Goal: Task Accomplishment & Management: Manage account settings

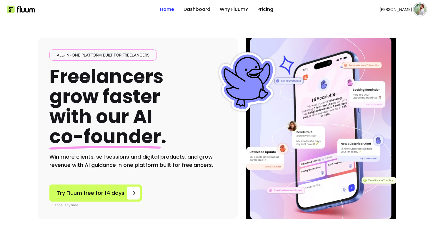
click at [415, 10] on img at bounding box center [421, 10] width 12 height 12
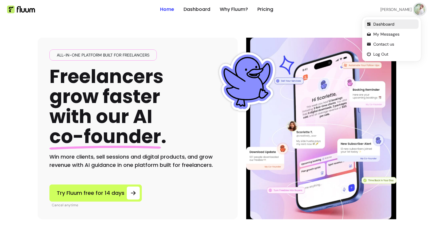
click at [375, 25] on span "Dashboard" at bounding box center [395, 24] width 43 height 6
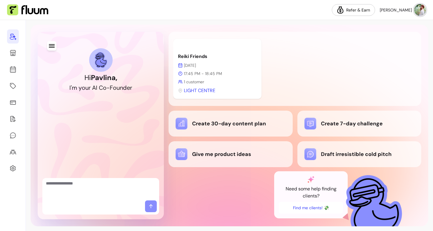
click at [397, 11] on span "[PERSON_NAME]" at bounding box center [396, 10] width 32 height 6
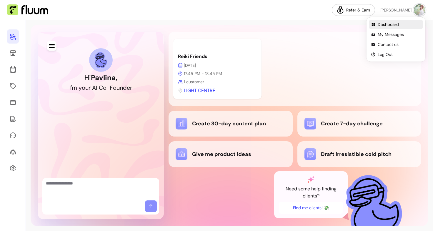
click at [382, 25] on span "Dashboard" at bounding box center [399, 24] width 43 height 6
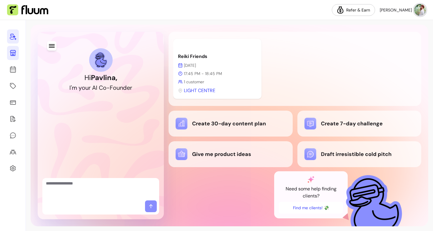
click at [12, 53] on icon at bounding box center [12, 52] width 7 height 7
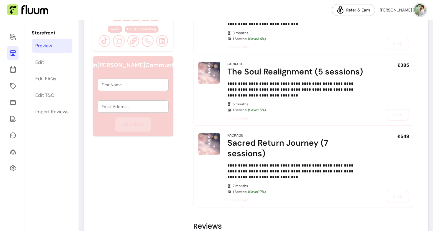
scroll to position [267, 0]
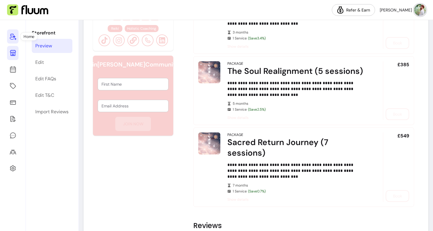
click at [15, 37] on icon at bounding box center [12, 36] width 7 height 7
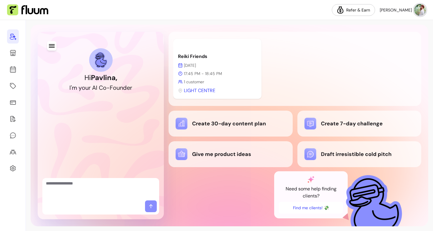
click at [425, 7] on img at bounding box center [421, 10] width 12 height 12
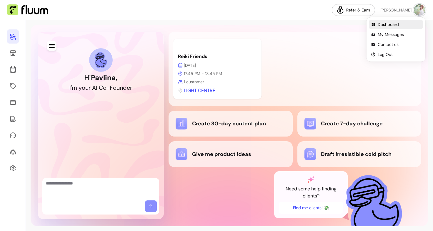
click at [394, 23] on span "Dashboard" at bounding box center [399, 24] width 43 height 6
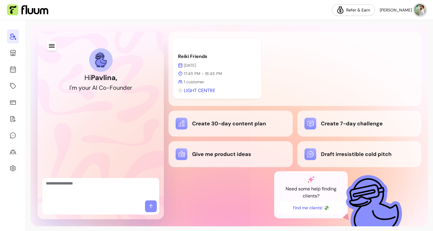
click at [416, 9] on img at bounding box center [421, 10] width 12 height 12
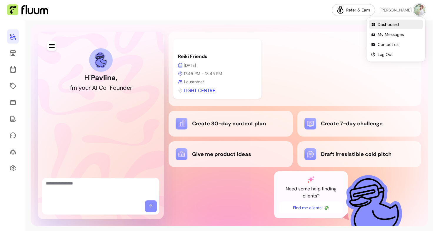
click at [387, 25] on span "Dashboard" at bounding box center [399, 24] width 43 height 6
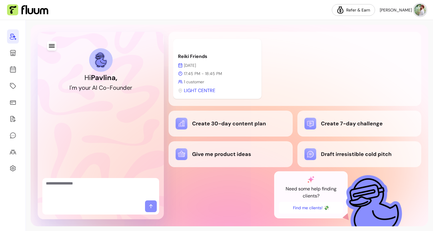
click at [398, 11] on span "[PERSON_NAME]" at bounding box center [396, 10] width 32 height 6
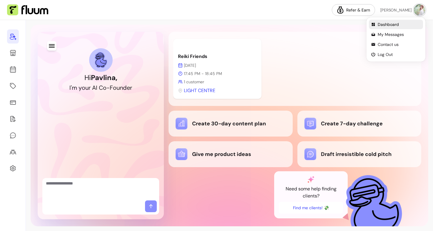
click at [393, 20] on li "Dashboard" at bounding box center [396, 24] width 54 height 9
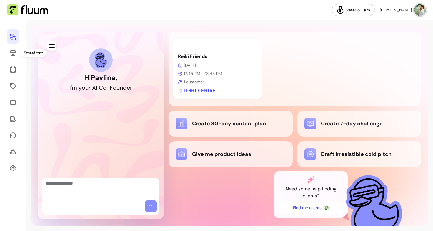
click at [6, 49] on div at bounding box center [13, 125] width 26 height 211
click at [11, 54] on icon at bounding box center [13, 53] width 6 height 6
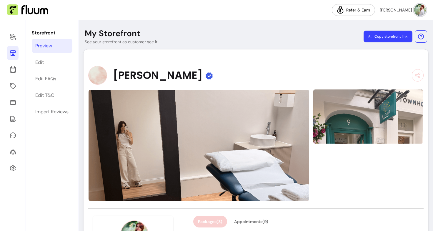
click at [387, 39] on button "Copy storefront link" at bounding box center [388, 37] width 49 height 12
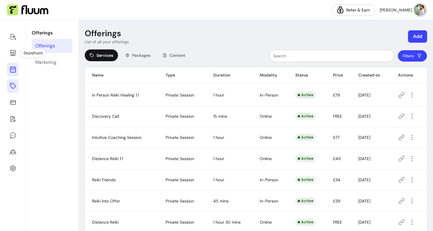
click at [11, 69] on icon at bounding box center [13, 46] width 100 height 84
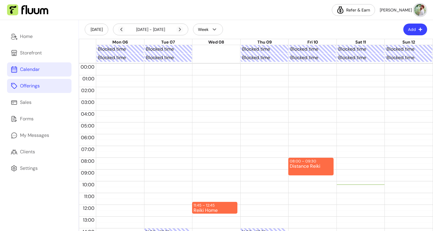
click at [30, 91] on link "Offerings" at bounding box center [39, 86] width 64 height 14
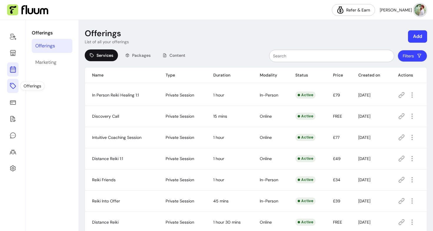
click at [14, 69] on icon at bounding box center [12, 69] width 7 height 7
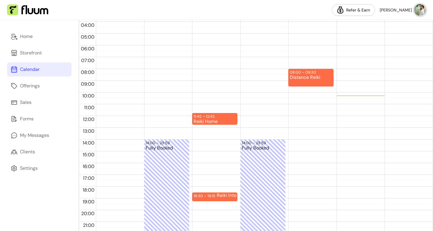
scroll to position [115, 0]
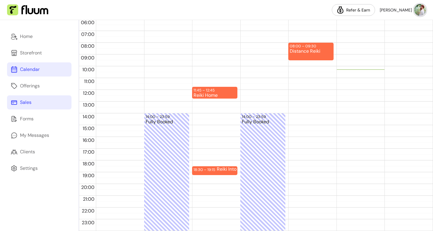
click at [40, 97] on link "Sales" at bounding box center [39, 102] width 64 height 14
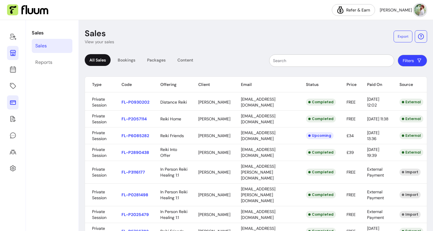
click at [15, 51] on icon at bounding box center [13, 53] width 6 height 6
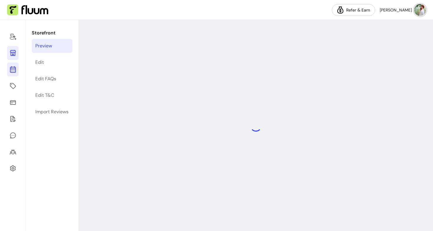
click at [15, 66] on icon at bounding box center [12, 69] width 7 height 7
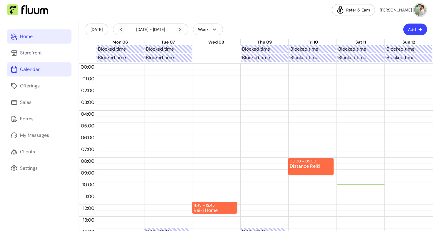
click at [29, 39] on div "Home" at bounding box center [26, 36] width 13 height 7
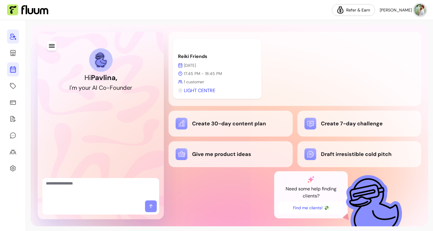
click at [13, 69] on icon at bounding box center [12, 69] width 7 height 7
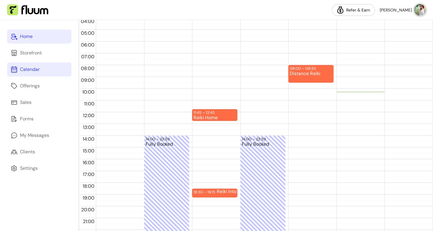
scroll to position [115, 0]
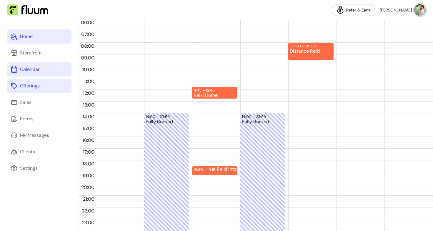
click at [37, 84] on div "Offerings" at bounding box center [30, 85] width 20 height 7
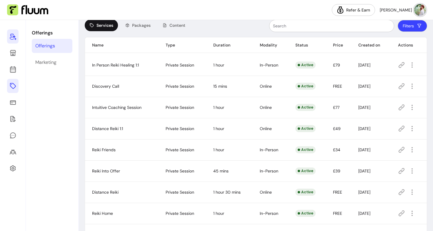
scroll to position [29, 0]
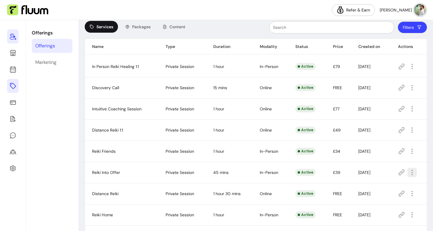
click at [411, 174] on icon "button" at bounding box center [412, 172] width 7 height 7
click at [369, 117] on span "Amend" at bounding box center [387, 119] width 43 height 6
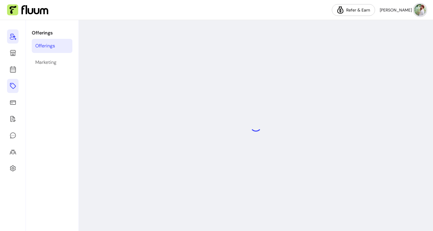
select select "**"
select select "***"
select select "**********"
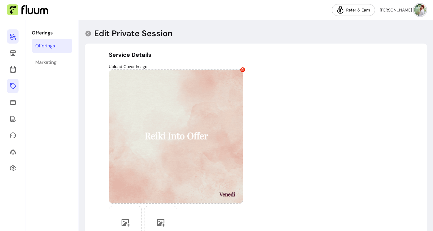
type input "**********"
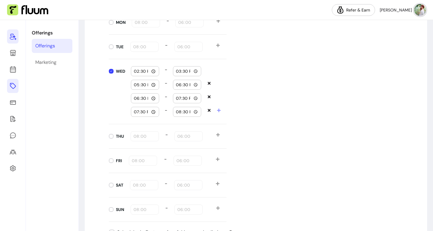
scroll to position [654, 0]
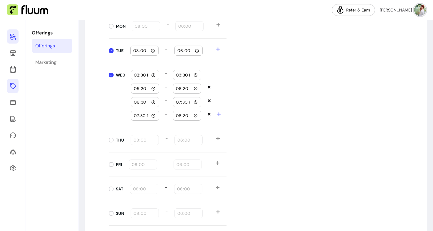
click at [153, 50] on input "08:00" at bounding box center [144, 50] width 23 height 6
click at [150, 50] on input "08:00" at bounding box center [144, 50] width 23 height 6
click at [111, 95] on div "WED 14:30 - 15:30 17:30 - 18:30 18:30 - 19:30 19:30 - 20:30" at bounding box center [168, 95] width 118 height 65
click at [151, 51] on input "08:00" at bounding box center [144, 50] width 23 height 6
click at [158, 42] on div "TUE 08:00 - 18:00" at bounding box center [168, 51] width 118 height 24
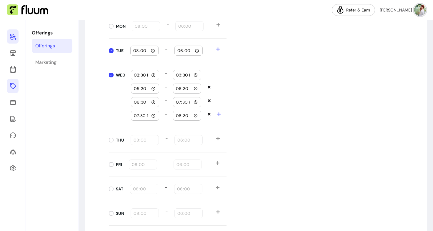
click at [194, 51] on input "18:00" at bounding box center [188, 50] width 23 height 6
type input "20:30"
click at [252, 91] on div "Daily Availabilities MON 08:00 - 18:00 TUE 08:00 - 20:30 WED 14:30 - 15:30 17:3…" at bounding box center [256, 113] width 294 height 223
click at [150, 188] on input "08:00" at bounding box center [144, 189] width 23 height 6
type input "10:00"
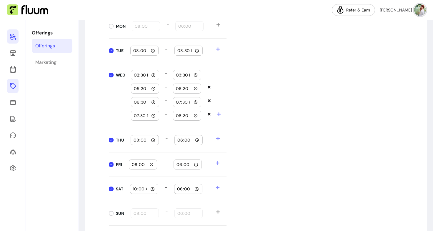
click at [194, 191] on input "18:00" at bounding box center [188, 189] width 23 height 6
drag, startPoint x: 211, startPoint y: 165, endPoint x: 194, endPoint y: 191, distance: 30.7
click at [194, 191] on input "14:00" at bounding box center [188, 189] width 23 height 6
click at [195, 190] on input "14:00" at bounding box center [188, 189] width 23 height 6
type input "14:30"
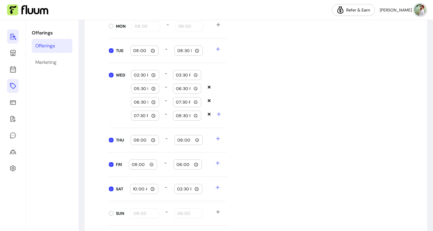
click at [277, 168] on div "Daily Availabilities MON 08:00 - 18:00 TUE 08:00 - 20:30 WED 14:30 - 15:30 17:3…" at bounding box center [256, 113] width 294 height 223
click at [152, 139] on input "08:00" at bounding box center [144, 140] width 23 height 6
type input "08:30"
click at [195, 142] on input "18:00" at bounding box center [188, 140] width 23 height 6
click at [196, 140] on input "20:00" at bounding box center [188, 140] width 23 height 6
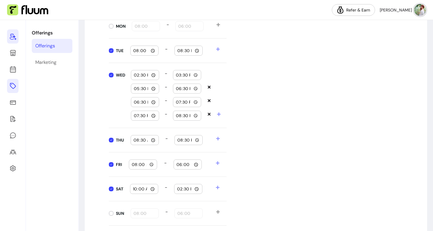
type input "20:30"
click at [286, 140] on div "Daily Availabilities MON 08:00 - 18:00 TUE 08:00 - 20:30 WED 14:30 - 15:30 17:3…" at bounding box center [256, 113] width 294 height 223
click at [150, 164] on input "08:00" at bounding box center [143, 164] width 23 height 6
type input "08:30"
click at [193, 163] on input "18:00" at bounding box center [187, 164] width 23 height 6
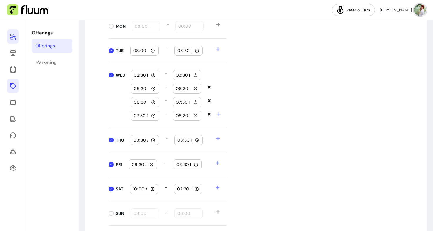
type input "20:30"
click at [279, 145] on div "Daily Availabilities MON 08:00 - 18:00 TUE 08:00 - 20:30 WED 14:30 - 15:30 17:3…" at bounding box center [256, 113] width 294 height 223
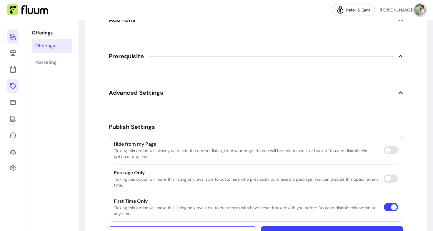
scroll to position [1057, 0]
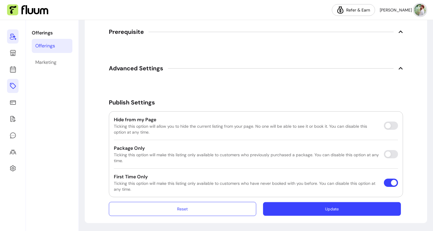
click at [323, 208] on button "Update" at bounding box center [332, 209] width 138 height 14
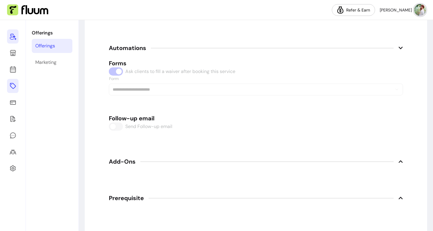
scroll to position [868, 0]
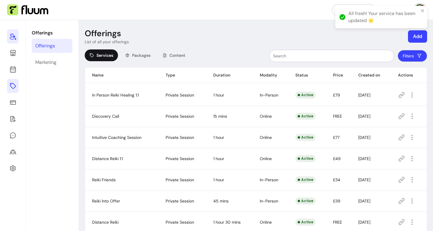
scroll to position [73, 0]
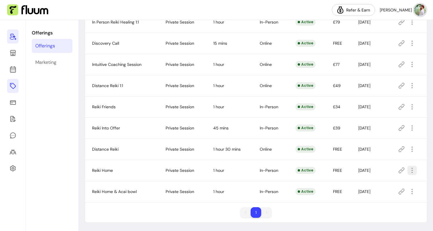
click at [409, 173] on icon "button" at bounding box center [412, 170] width 7 height 7
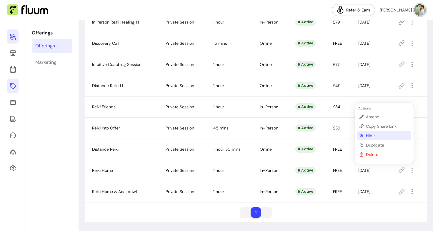
click at [378, 135] on span "Hide" at bounding box center [387, 136] width 43 height 6
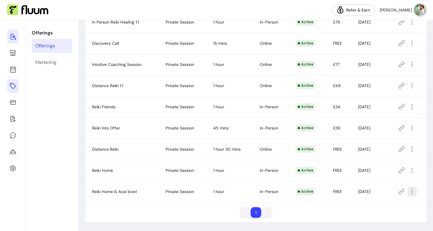
click at [410, 192] on icon "button" at bounding box center [412, 191] width 7 height 7
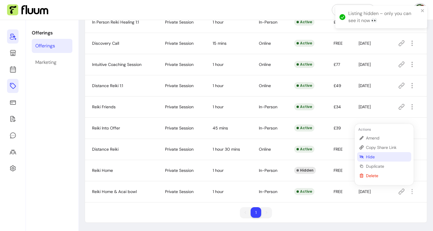
click at [386, 157] on span "Hide" at bounding box center [387, 157] width 43 height 6
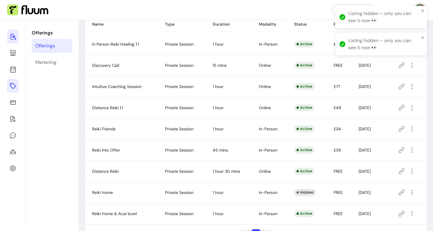
scroll to position [51, 0]
click at [409, 172] on icon "button" at bounding box center [412, 171] width 7 height 7
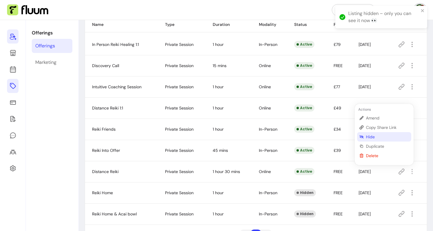
click at [377, 135] on span "Hide" at bounding box center [387, 137] width 43 height 6
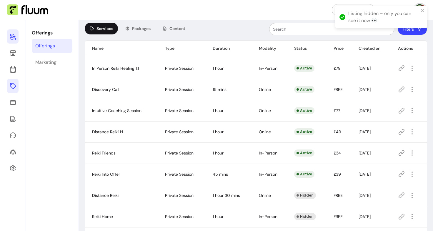
scroll to position [26, 0]
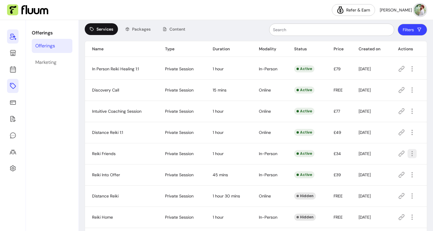
click at [411, 154] on icon "button" at bounding box center [412, 153] width 7 height 7
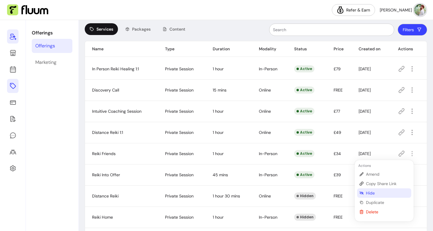
click at [380, 192] on span "Hide" at bounding box center [387, 193] width 43 height 6
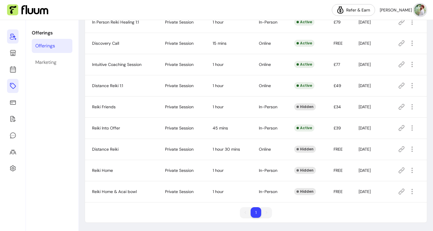
scroll to position [0, 0]
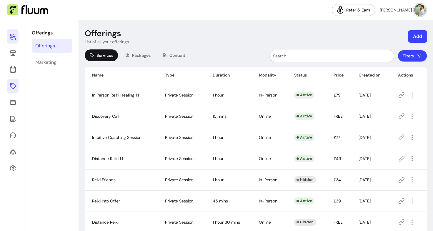
click at [178, 24] on div "Offerings List of all your offerings Add Services Packages Content Filters Name…" at bounding box center [256, 162] width 354 height 284
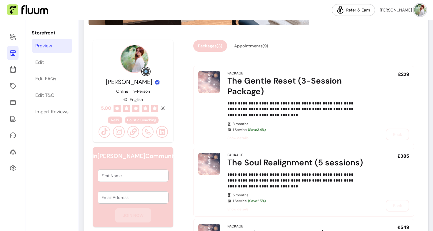
scroll to position [164, 0]
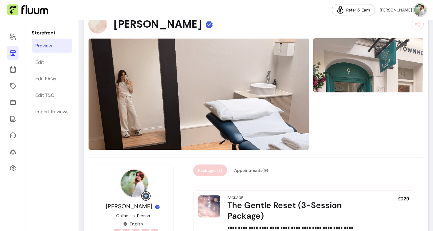
scroll to position [55, 0]
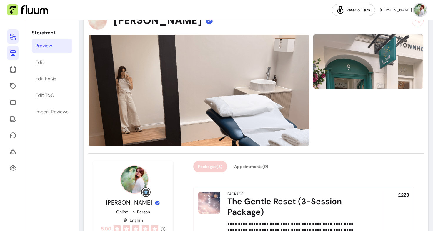
click at [13, 34] on icon at bounding box center [13, 37] width 6 height 7
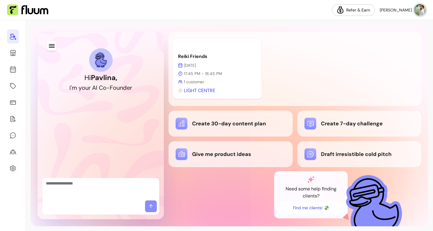
click at [96, 183] on textarea "Ask me anything..." at bounding box center [101, 189] width 110 height 18
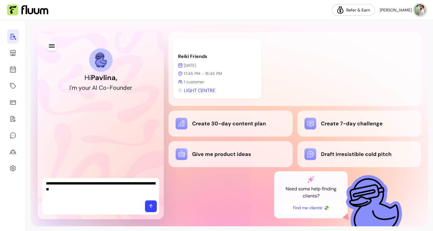
type textarea "**********"
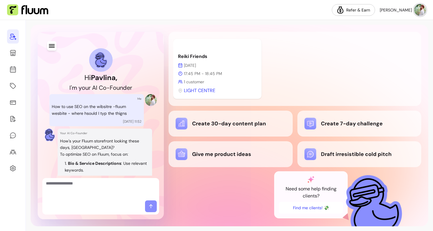
scroll to position [73, 0]
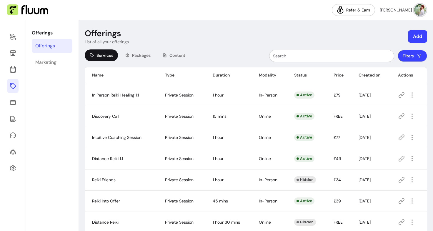
scroll to position [73, 0]
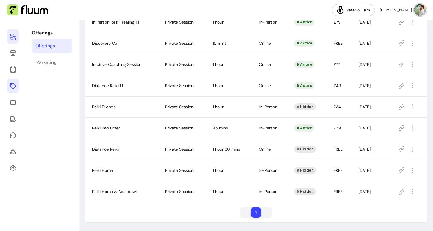
click at [12, 32] on link at bounding box center [12, 36] width 11 height 14
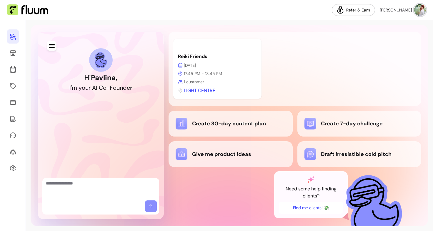
click at [415, 11] on img at bounding box center [421, 10] width 12 height 12
click at [400, 13] on button "[PERSON_NAME]" at bounding box center [403, 9] width 45 height 11
click at [418, 8] on img at bounding box center [421, 10] width 12 height 12
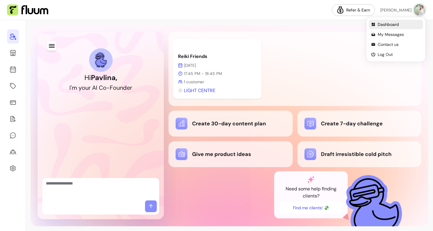
click at [395, 25] on span "Dashboard" at bounding box center [399, 24] width 43 height 6
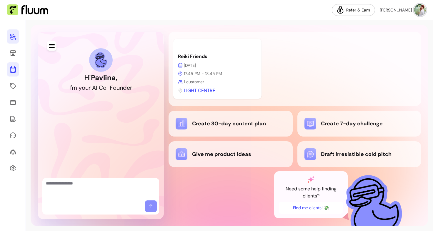
click at [12, 69] on icon at bounding box center [13, 46] width 100 height 84
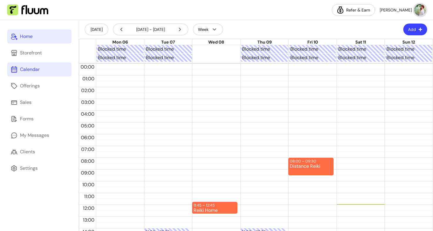
click at [38, 40] on link "Home" at bounding box center [39, 36] width 64 height 14
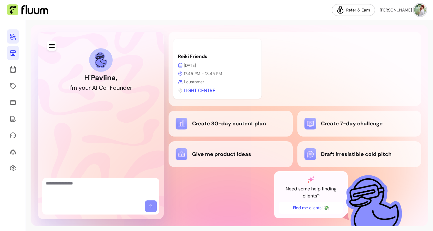
click at [14, 52] on icon at bounding box center [12, 52] width 7 height 7
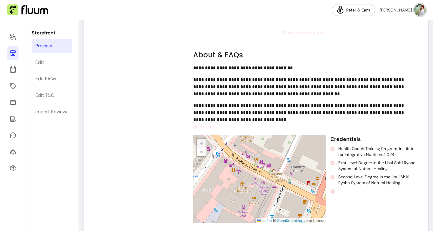
scroll to position [669, 0]
click at [213, 125] on span "Show more" at bounding box center [205, 127] width 24 height 6
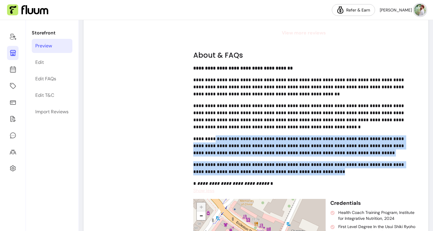
drag, startPoint x: 323, startPoint y: 169, endPoint x: 211, endPoint y: 139, distance: 115.9
click at [211, 139] on div "**********" at bounding box center [301, 126] width 216 height 122
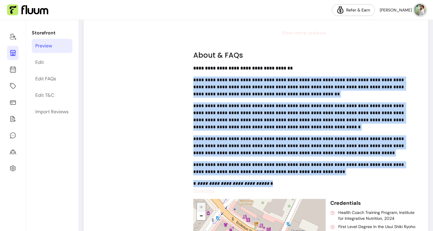
drag, startPoint x: 272, startPoint y: 179, endPoint x: 191, endPoint y: 74, distance: 133.1
click at [191, 74] on div "**********" at bounding box center [304, 45] width 231 height 996
click at [222, 109] on p "**********" at bounding box center [299, 116] width 213 height 28
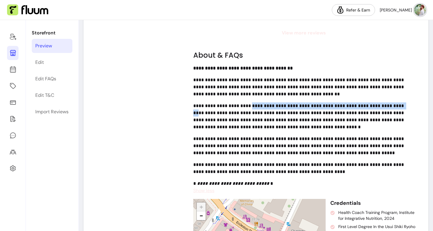
drag, startPoint x: 249, startPoint y: 102, endPoint x: 398, endPoint y: 96, distance: 149.7
click at [398, 96] on div "**********" at bounding box center [301, 126] width 216 height 122
copy p "**********"
